Goal: Book appointment/travel/reservation

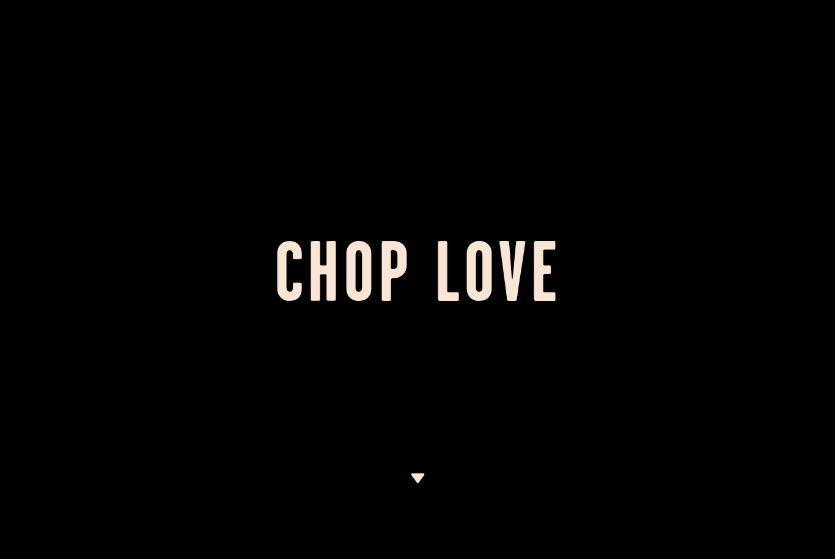
click at [418, 474] on img at bounding box center [417, 478] width 15 height 10
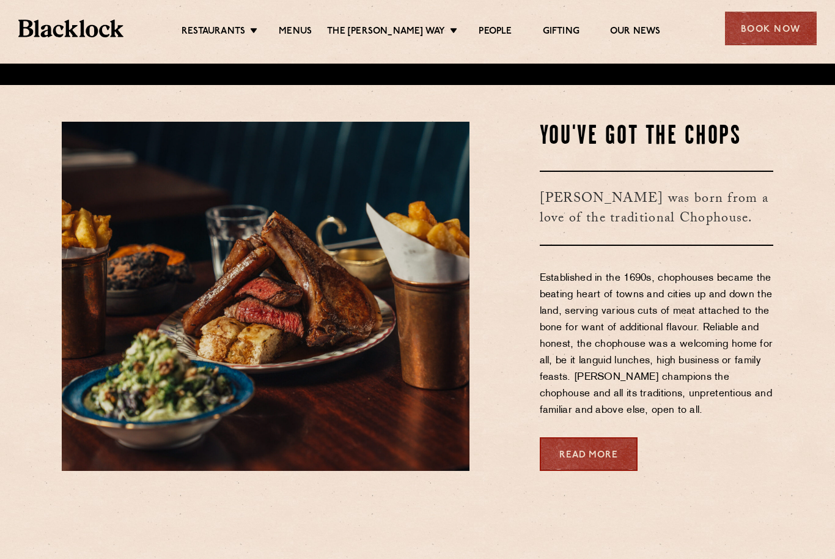
scroll to position [535, 0]
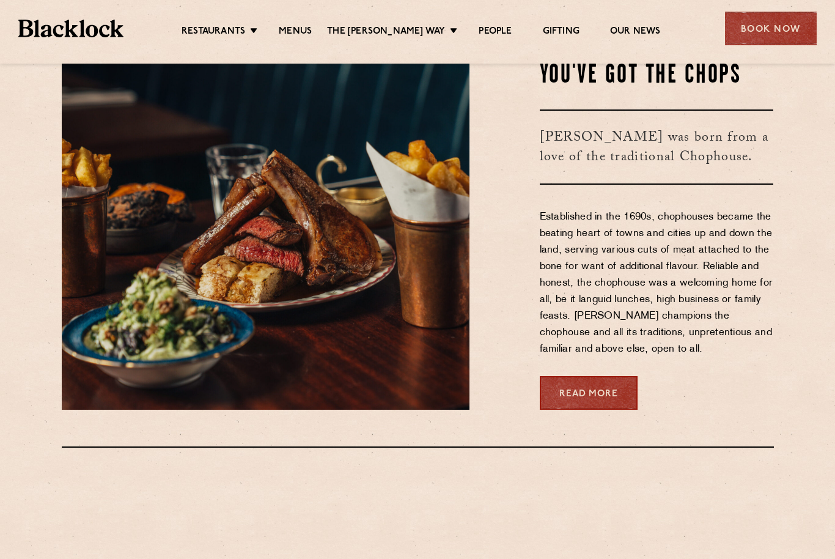
click at [769, 36] on div "Book Now" at bounding box center [771, 29] width 92 height 34
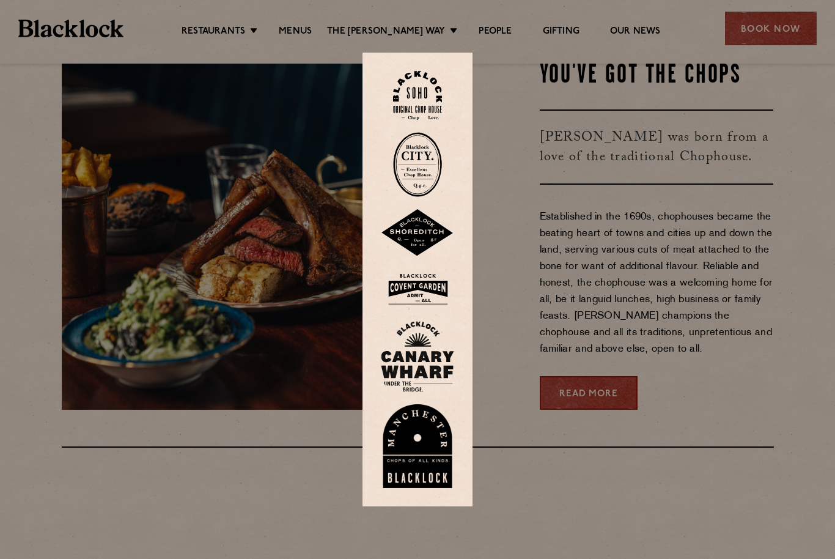
click at [431, 309] on img at bounding box center [417, 289] width 73 height 40
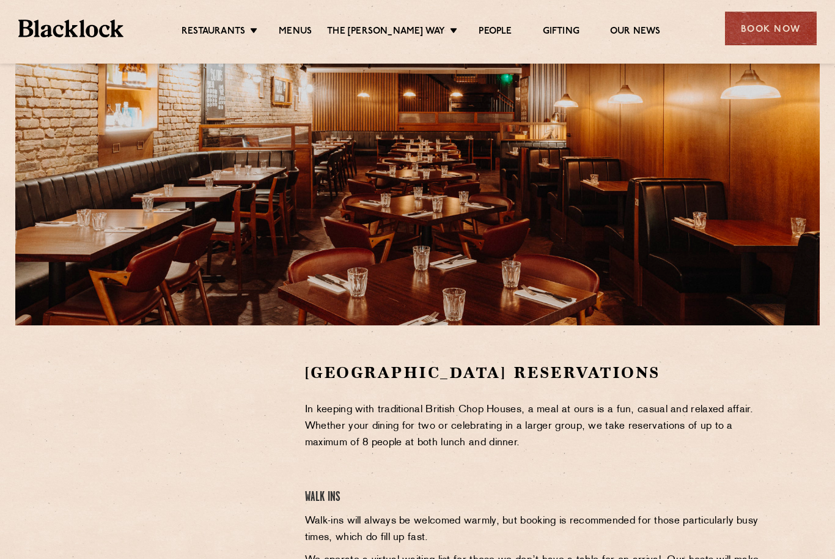
scroll to position [135, 0]
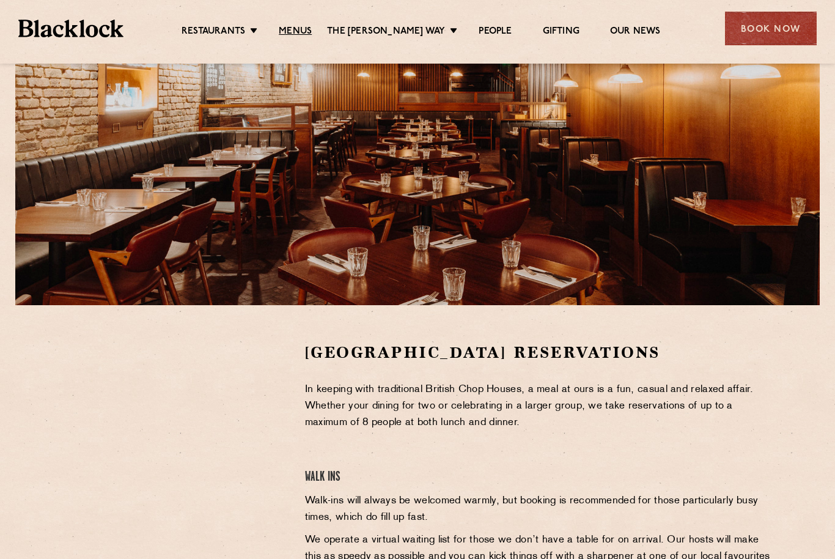
click at [298, 37] on link "Menus" at bounding box center [295, 32] width 33 height 12
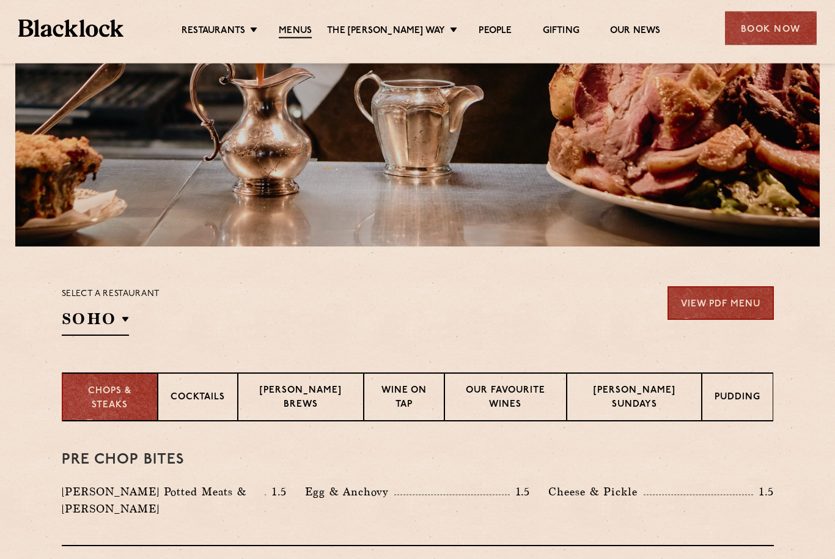
scroll to position [194, 0]
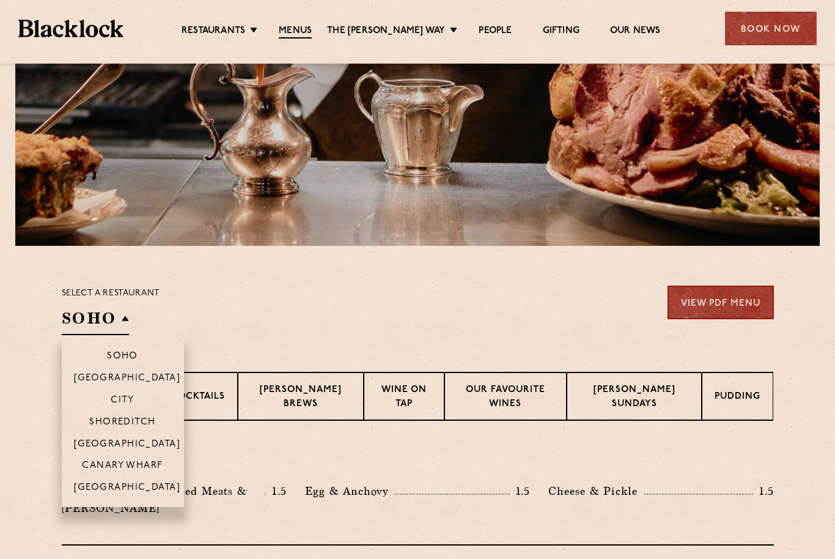
click at [95, 439] on p "[GEOGRAPHIC_DATA]" at bounding box center [127, 444] width 107 height 11
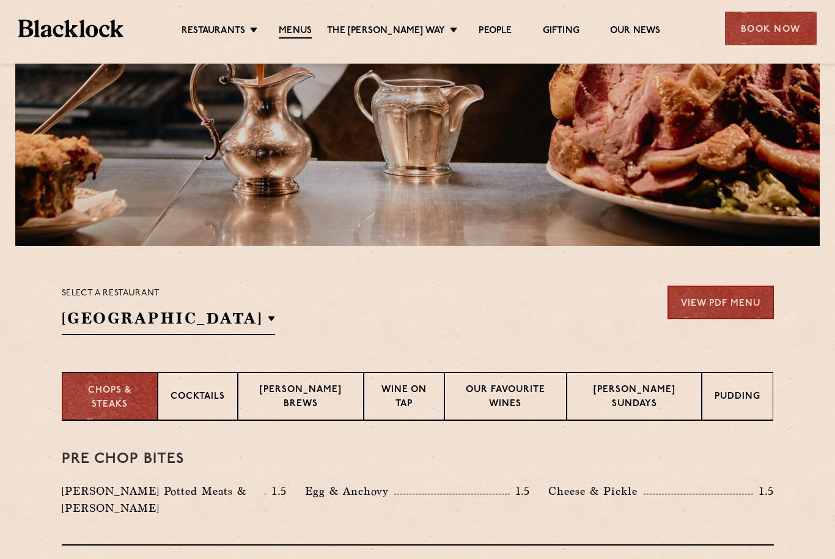
click at [29, 319] on section "Select a restaurant Covent Garden Soho Birmingham City Shoreditch Covent Garden…" at bounding box center [417, 309] width 835 height 126
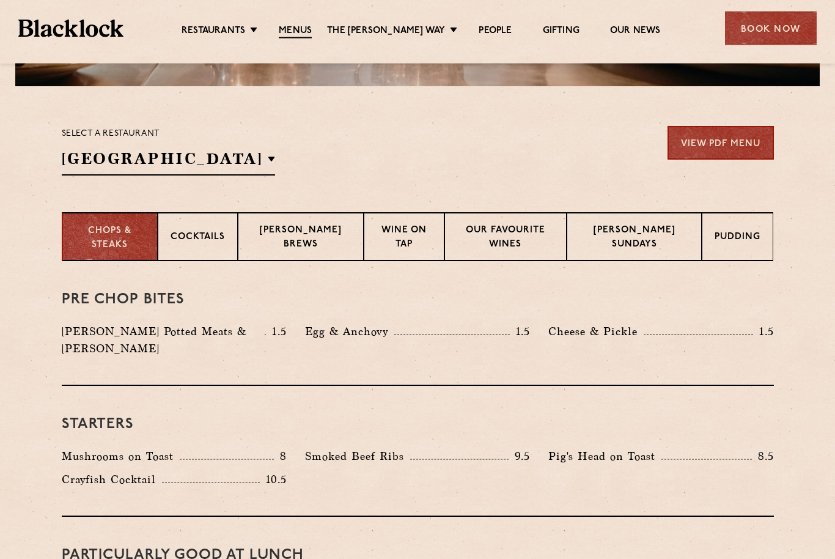
scroll to position [354, 0]
click at [669, 241] on p "[PERSON_NAME] Sundays" at bounding box center [635, 238] width 110 height 29
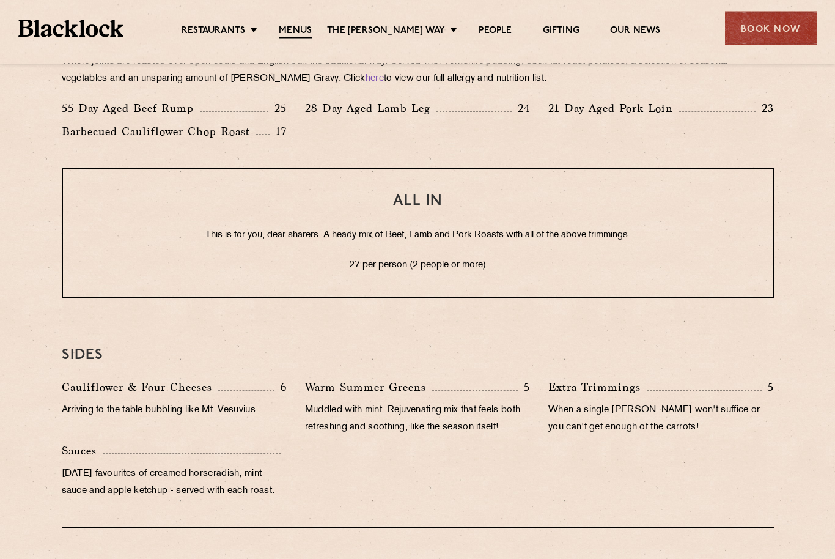
scroll to position [988, 0]
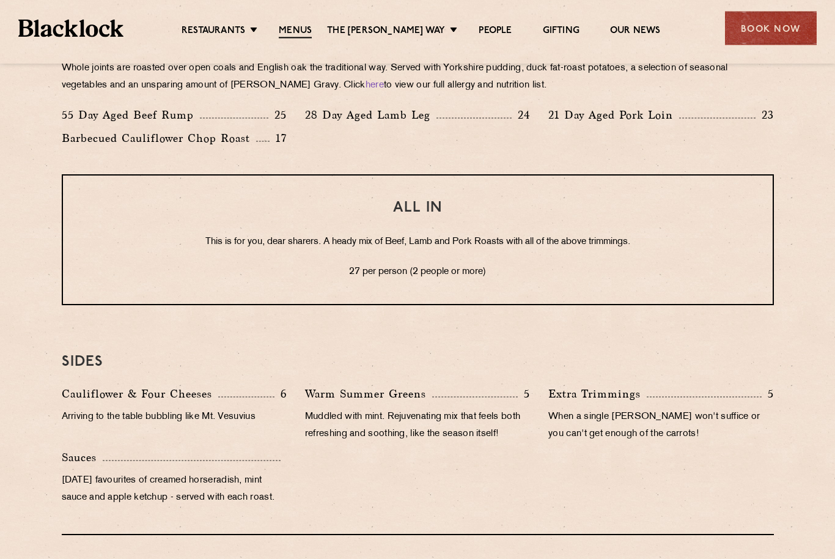
click at [61, 285] on div "Eye openers If you had a big Saturday or need a little booster to kickstart you…" at bounding box center [417, 147] width 743 height 1041
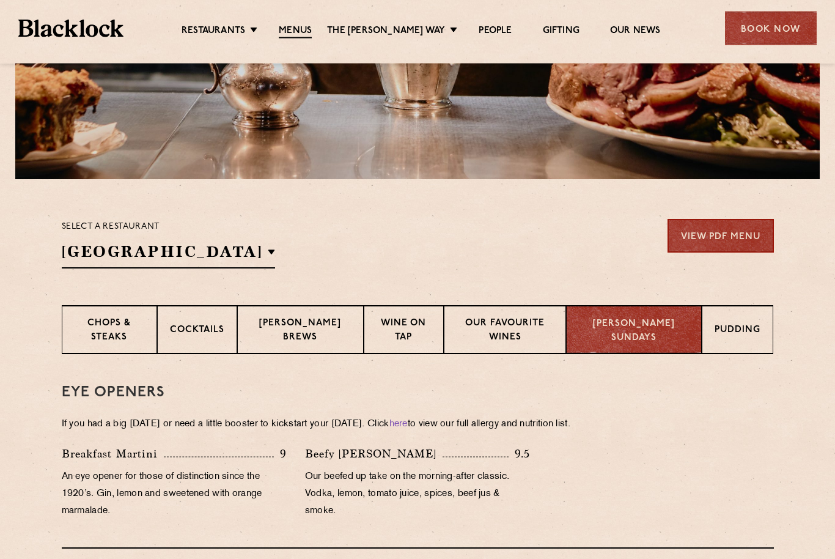
scroll to position [239, 0]
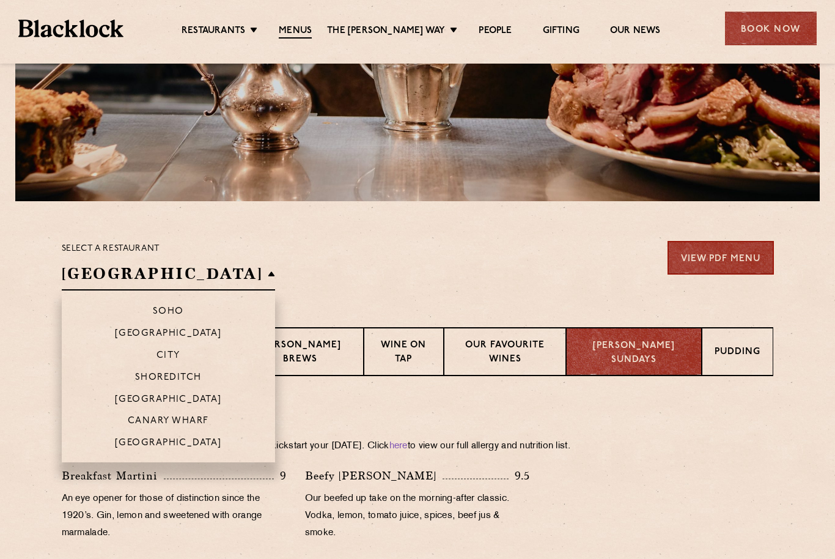
click at [153, 316] on p "Soho" at bounding box center [168, 311] width 31 height 11
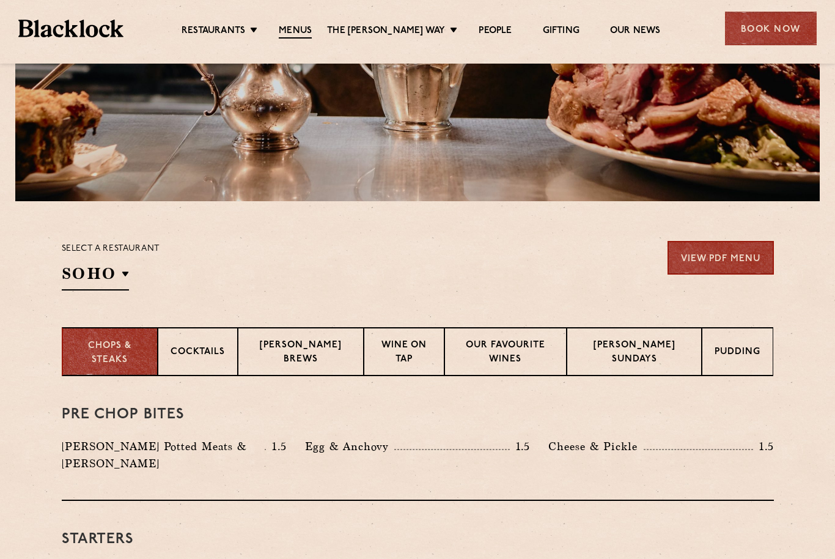
click at [801, 292] on section "Select a restaurant Soho Soho Birmingham City Shoreditch Covent Garden Canary W…" at bounding box center [417, 264] width 835 height 126
click at [661, 353] on p "Blacklock Sundays" at bounding box center [635, 353] width 110 height 29
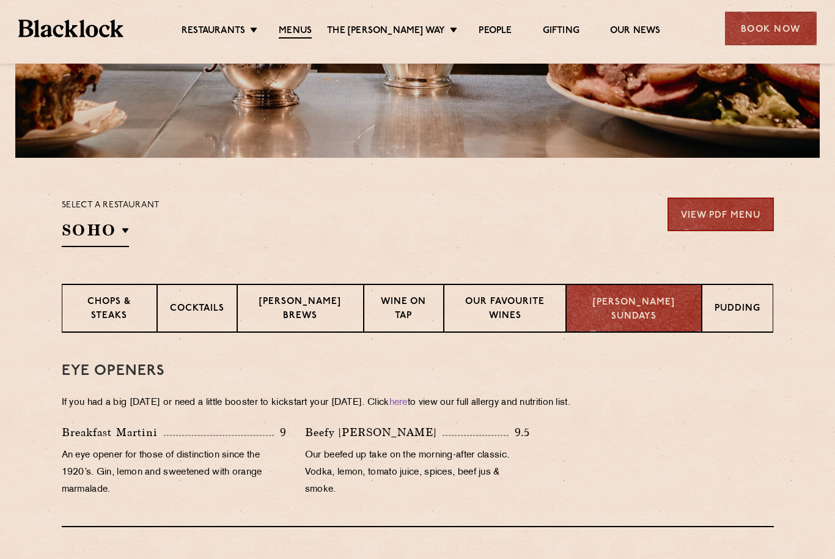
scroll to position [282, 0]
click at [791, 37] on div "Book Now" at bounding box center [771, 29] width 92 height 34
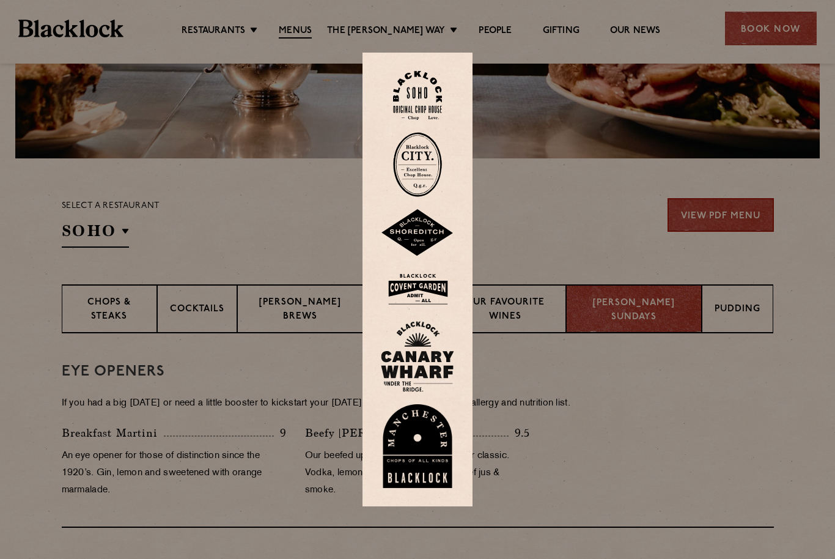
click at [427, 113] on img at bounding box center [417, 96] width 49 height 50
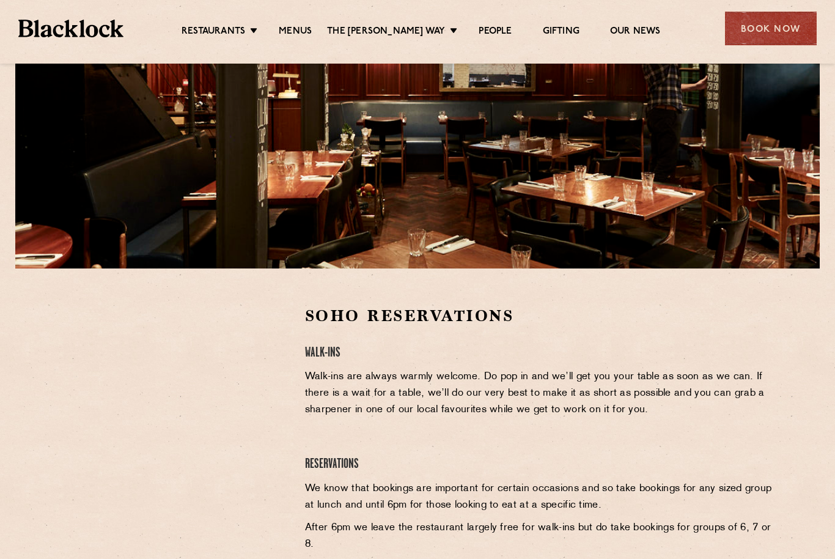
scroll to position [192, 0]
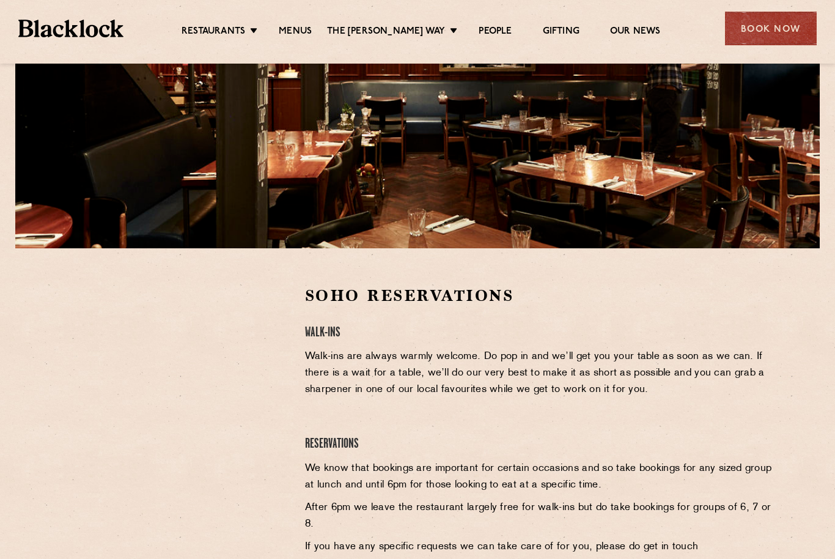
click at [763, 33] on div "Book Now" at bounding box center [771, 29] width 92 height 34
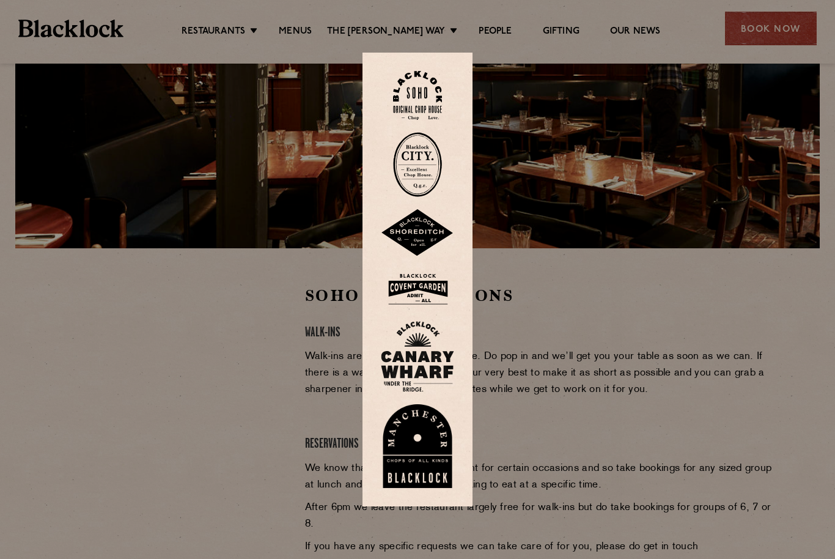
click at [426, 182] on img at bounding box center [417, 164] width 49 height 65
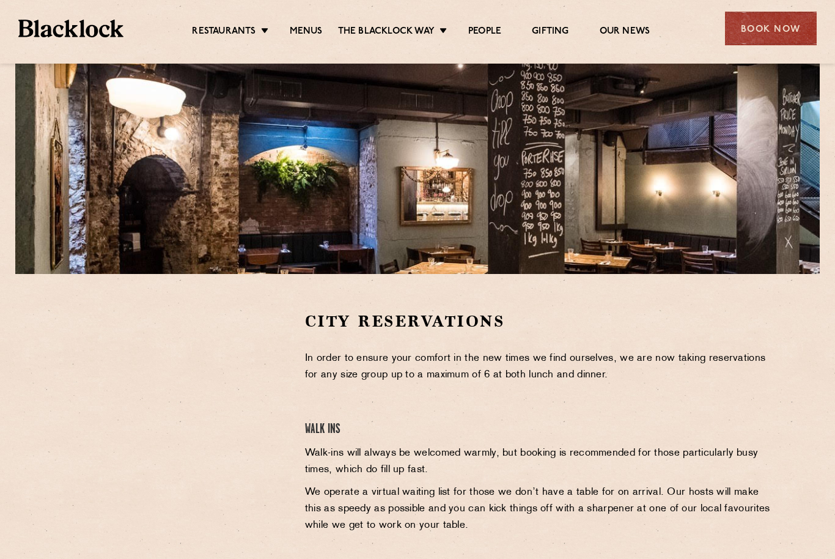
scroll to position [187, 0]
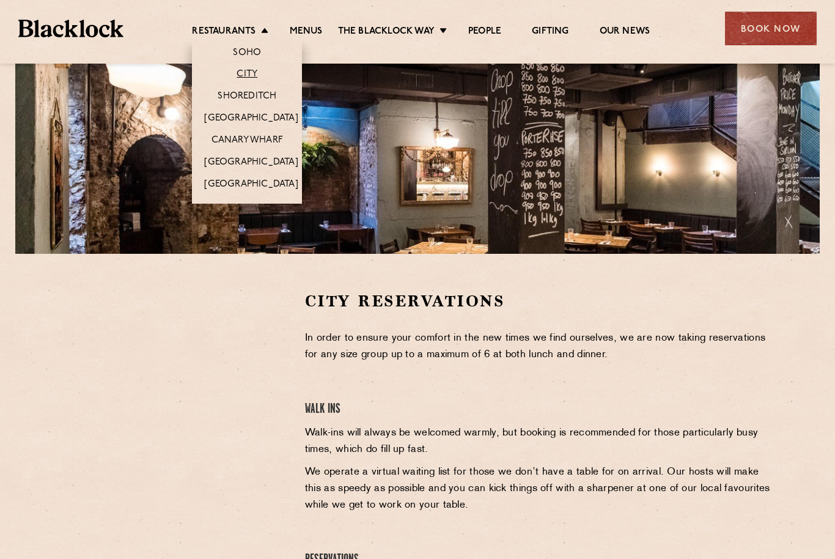
click at [256, 72] on link "City" at bounding box center [247, 74] width 21 height 12
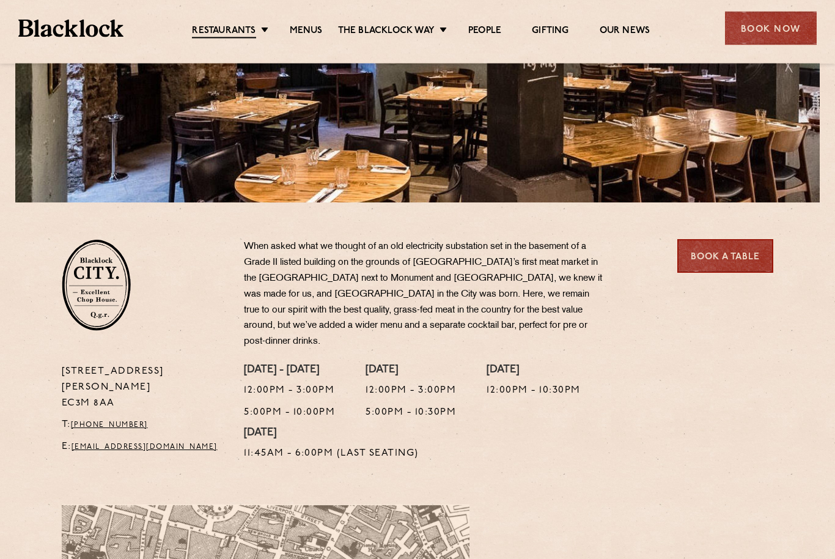
scroll to position [238, 0]
